Goal: Answer question/provide support: Answer question/provide support

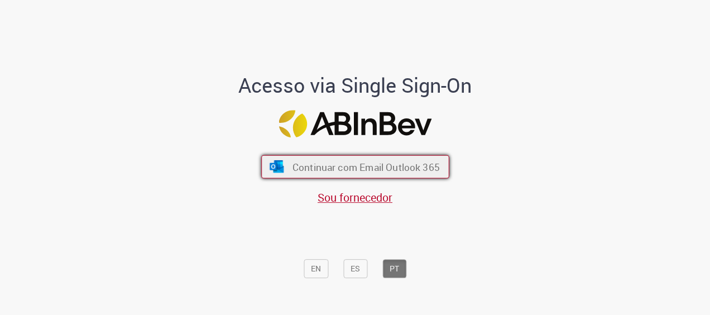
click at [364, 168] on span "Continuar com Email Outlook 365" at bounding box center [365, 166] width 147 height 13
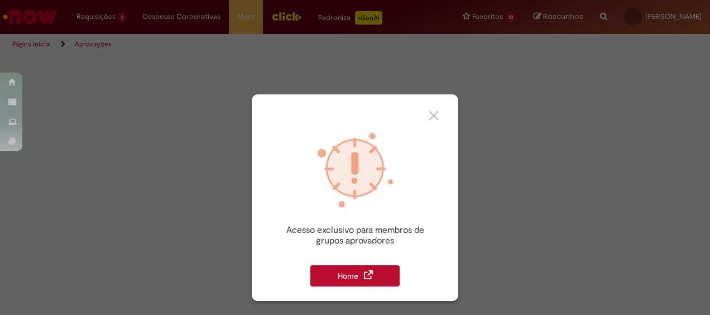
drag, startPoint x: 352, startPoint y: 273, endPoint x: 432, endPoint y: 112, distance: 179.8
click at [432, 111] on img at bounding box center [434, 116] width 10 height 10
click at [436, 111] on img at bounding box center [434, 116] width 10 height 10
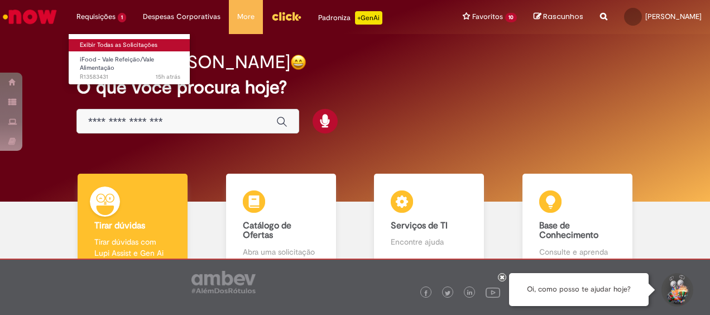
click at [127, 46] on link "Exibir Todas as Solicitações" at bounding box center [130, 45] width 123 height 12
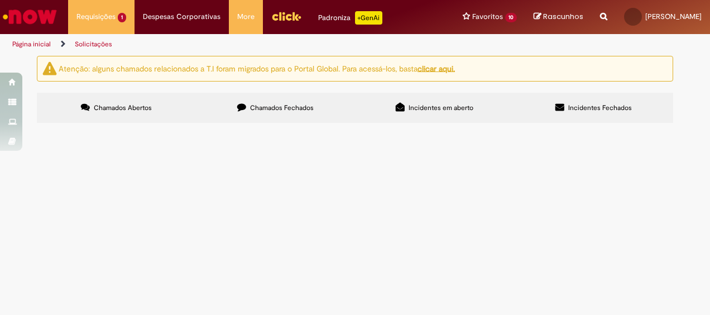
click at [0, 0] on span "Gostaria de saber o motivo do desconto no meu Ifood beneficios do mes 10/2025." at bounding box center [0, 0] width 0 height 0
click at [0, 0] on img at bounding box center [0, 0] width 0 height 0
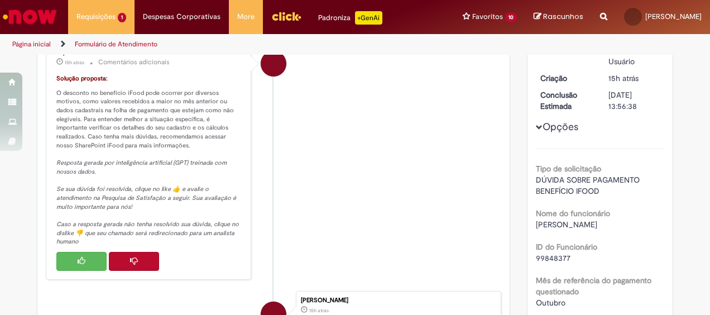
scroll to position [223, 0]
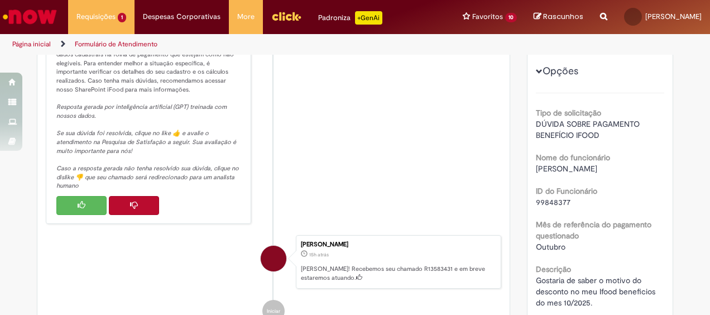
click at [124, 203] on button "Histórico de tíquete" at bounding box center [134, 205] width 50 height 19
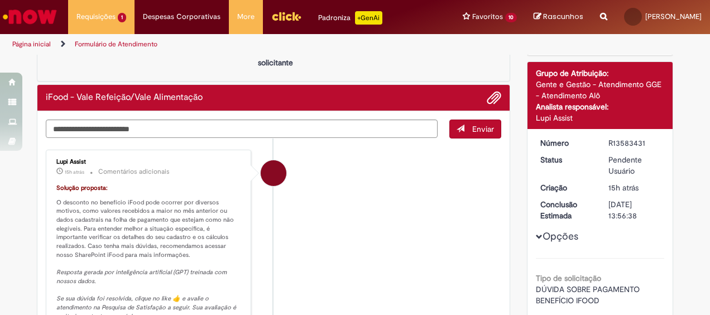
scroll to position [56, 0]
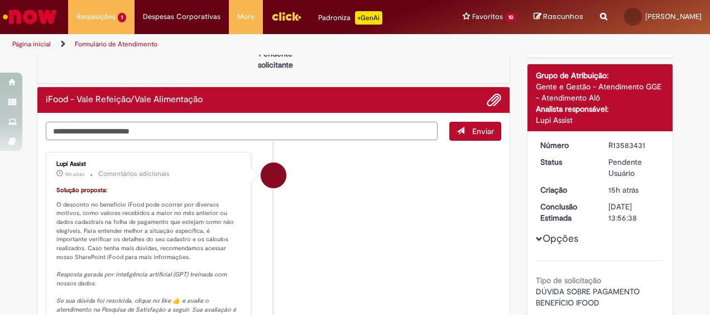
click at [165, 130] on textarea "Digite sua mensagem aqui..." at bounding box center [242, 131] width 392 height 18
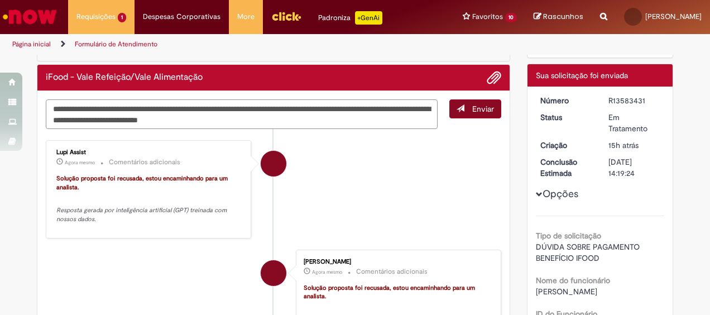
type textarea "**********"
click at [462, 111] on button "Enviar" at bounding box center [476, 108] width 52 height 19
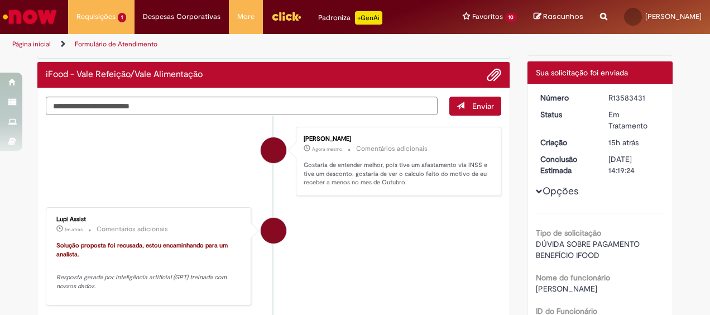
scroll to position [0, 0]
